Goal: Task Accomplishment & Management: Use online tool/utility

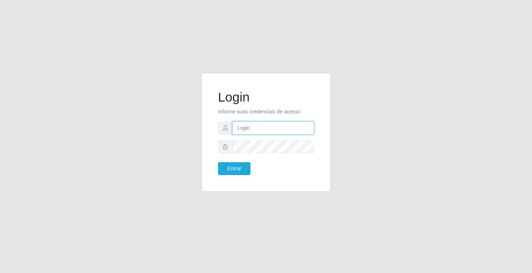
click at [247, 129] on input "text" at bounding box center [274, 128] width 82 height 13
type input "[PERSON_NAME]"
click at [218, 162] on button "Entrar" at bounding box center [234, 168] width 33 height 13
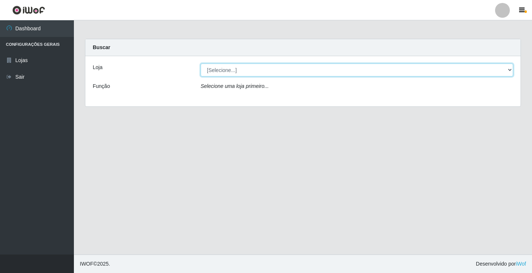
click at [223, 70] on select "[Selecione...] Ideal - Conceição" at bounding box center [357, 70] width 313 height 13
select select "231"
click at [201, 64] on select "[Selecione...] Ideal - Conceição" at bounding box center [357, 70] width 313 height 13
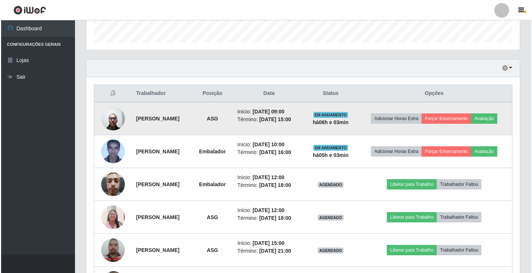
scroll to position [259, 0]
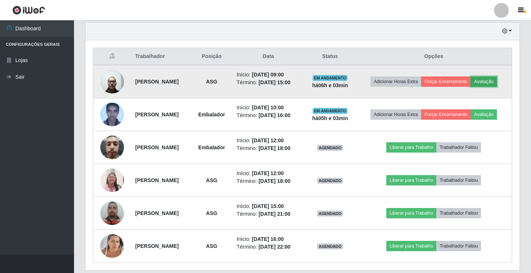
click at [497, 79] on button "Avaliação" at bounding box center [483, 82] width 26 height 10
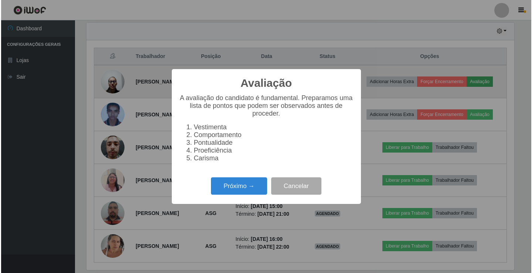
scroll to position [153, 430]
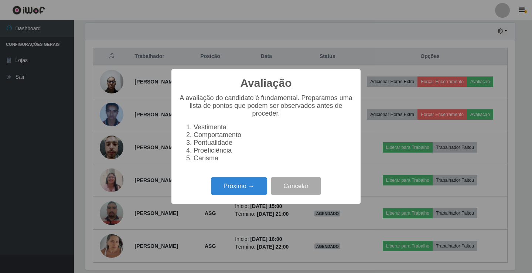
click at [240, 203] on div "Avaliação × A avaliação do candidato é fundamental. Preparamos uma lista de pon…" at bounding box center [266, 136] width 189 height 135
click at [233, 194] on button "Próximo →" at bounding box center [239, 185] width 56 height 17
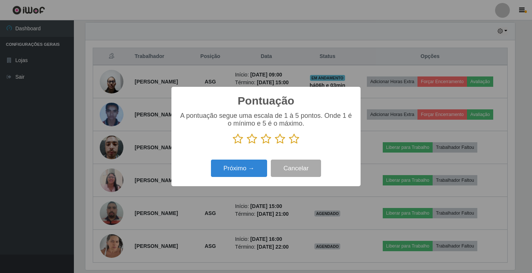
scroll to position [369543, 369267]
click at [267, 140] on icon at bounding box center [266, 138] width 10 height 11
click at [261, 145] on input "radio" at bounding box center [261, 145] width 0 height 0
click at [254, 172] on button "Próximo →" at bounding box center [239, 168] width 56 height 17
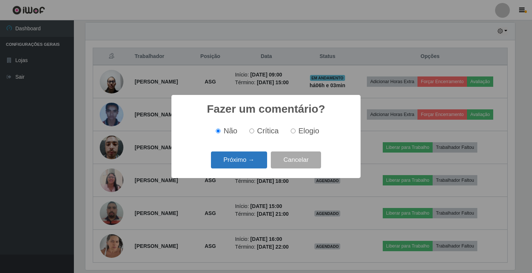
click at [252, 161] on button "Próximo →" at bounding box center [239, 160] width 56 height 17
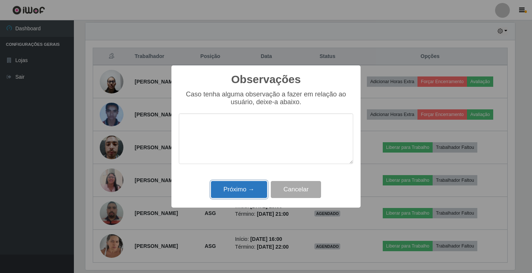
click at [257, 186] on button "Próximo →" at bounding box center [239, 189] width 56 height 17
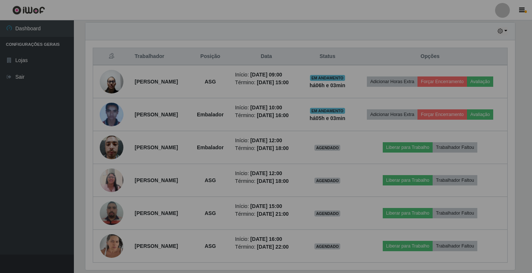
scroll to position [153, 434]
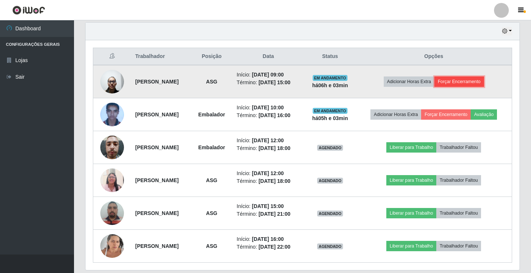
click at [475, 81] on button "Forçar Encerramento" at bounding box center [459, 82] width 50 height 10
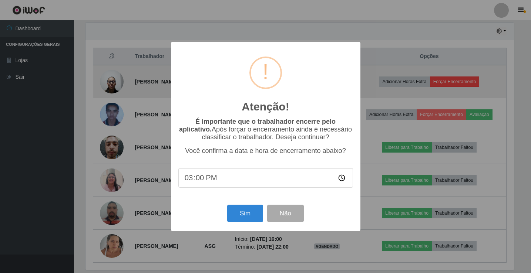
scroll to position [153, 430]
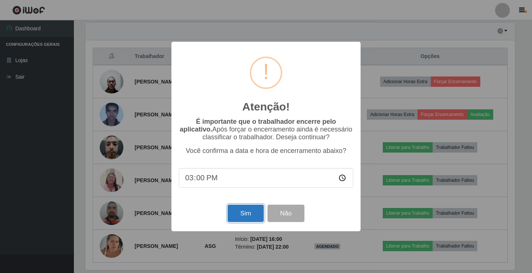
click at [242, 215] on button "Sim" at bounding box center [246, 213] width 36 height 17
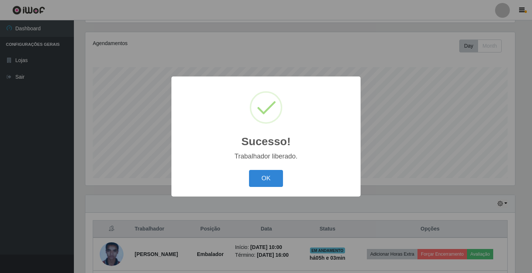
click at [266, 196] on div "Sucesso! × Trabalhador liberado. OK Cancel" at bounding box center [266, 137] width 189 height 120
click at [269, 181] on button "OK" at bounding box center [266, 178] width 34 height 17
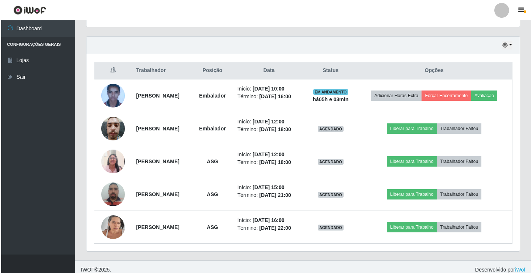
scroll to position [251, 0]
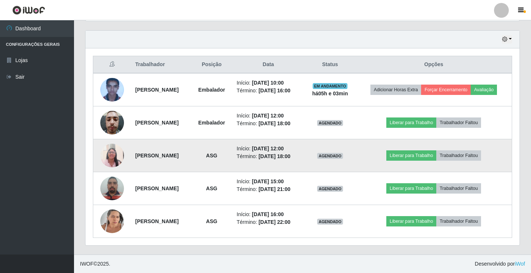
click at [110, 156] on img at bounding box center [112, 155] width 24 height 31
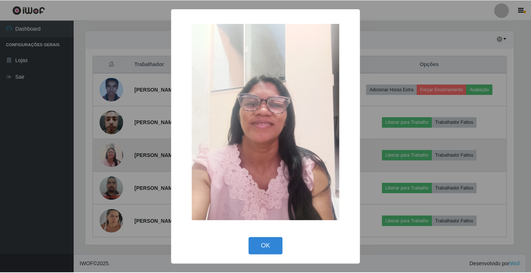
scroll to position [153, 430]
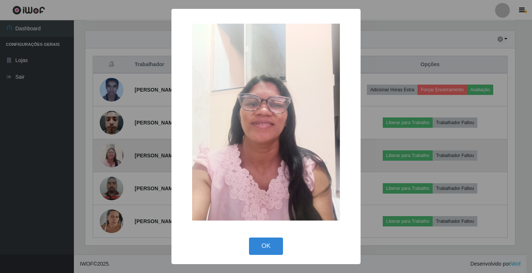
click at [110, 156] on div "× OK Cancel" at bounding box center [266, 136] width 532 height 273
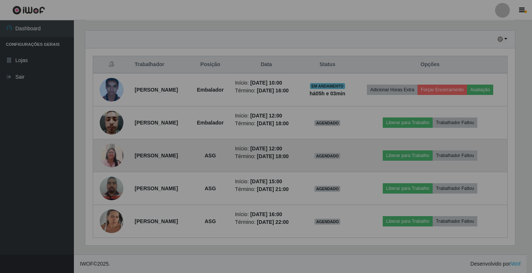
scroll to position [153, 434]
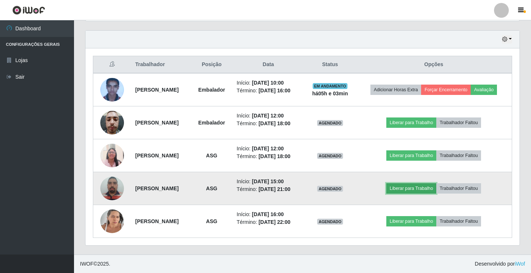
click at [409, 190] on button "Liberar para Trabalho" at bounding box center [411, 188] width 50 height 10
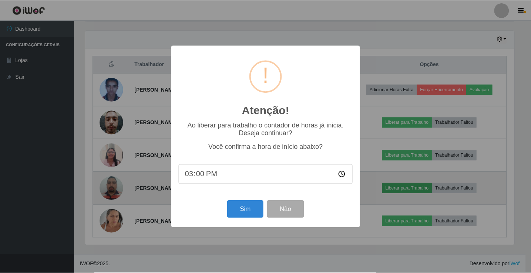
scroll to position [153, 430]
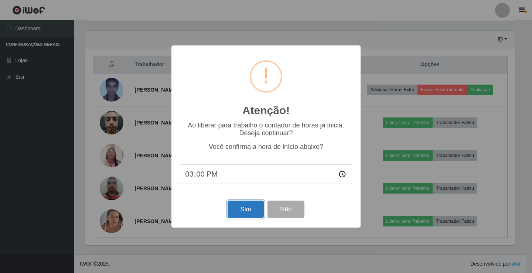
click at [245, 210] on button "Sim" at bounding box center [246, 209] width 36 height 17
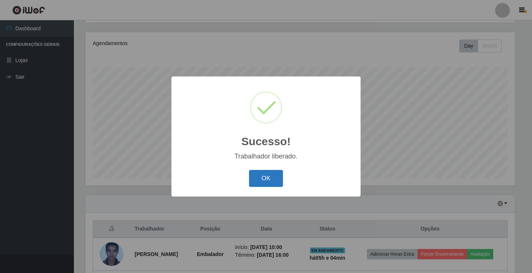
click at [274, 175] on button "OK" at bounding box center [266, 178] width 34 height 17
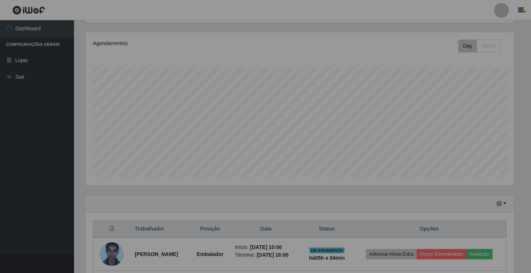
scroll to position [0, 0]
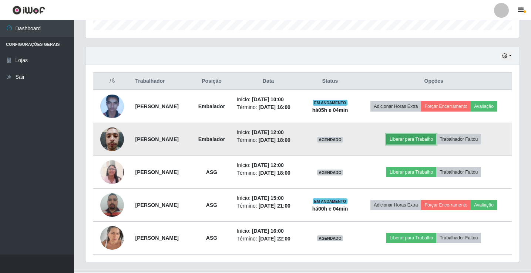
click at [415, 139] on button "Liberar para Trabalho" at bounding box center [411, 139] width 50 height 10
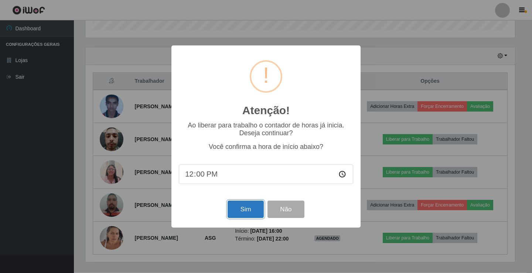
click at [245, 208] on button "Sim" at bounding box center [246, 209] width 36 height 17
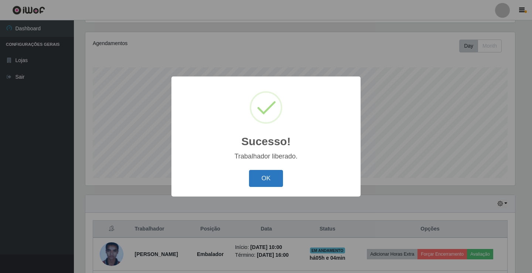
click at [264, 176] on button "OK" at bounding box center [266, 178] width 34 height 17
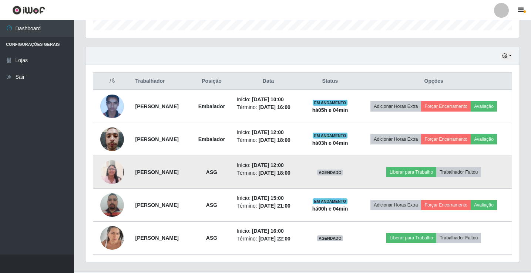
click at [115, 175] on img at bounding box center [112, 171] width 24 height 31
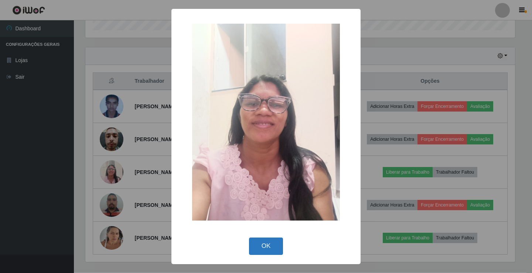
click at [264, 249] on button "OK" at bounding box center [266, 246] width 34 height 17
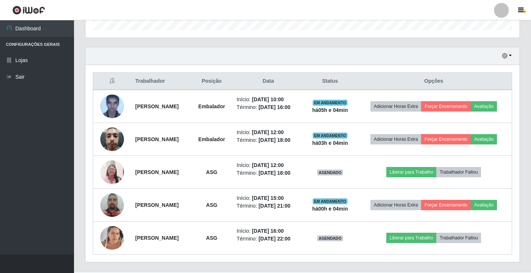
click at [501, 13] on div at bounding box center [501, 10] width 15 height 15
click at [487, 57] on button "Sair" at bounding box center [486, 57] width 67 height 15
